Goal: Find specific page/section: Find specific page/section

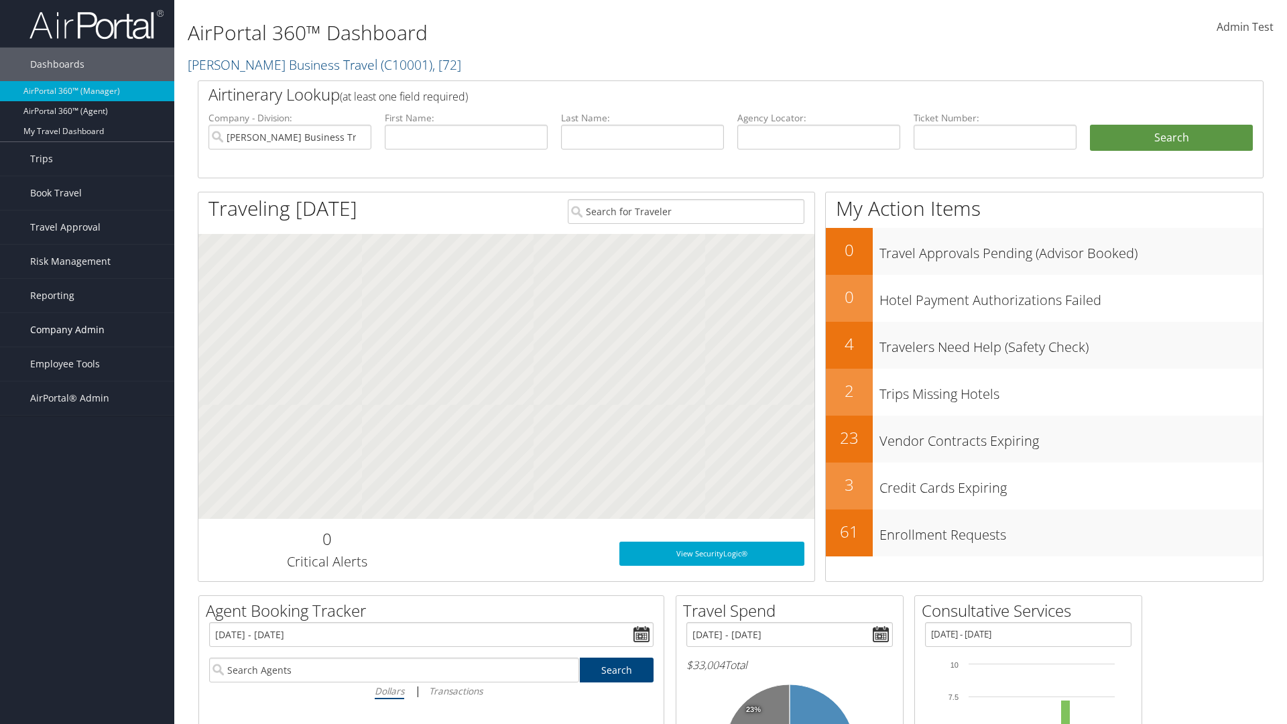
click at [87, 330] on span "Company Admin" at bounding box center [67, 330] width 74 height 34
click at [0, 0] on link "People" at bounding box center [0, 0] width 0 height 0
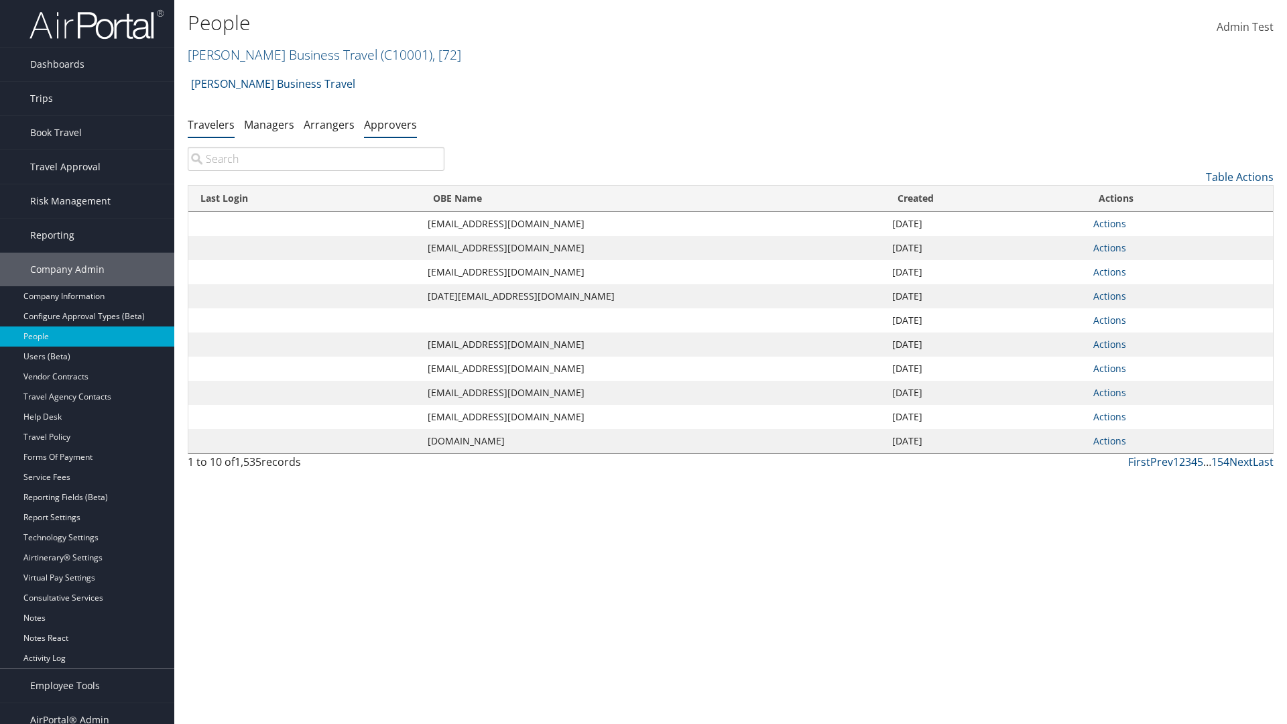
click at [390, 124] on link "Approvers" at bounding box center [390, 124] width 53 height 15
